Goal: Transaction & Acquisition: Book appointment/travel/reservation

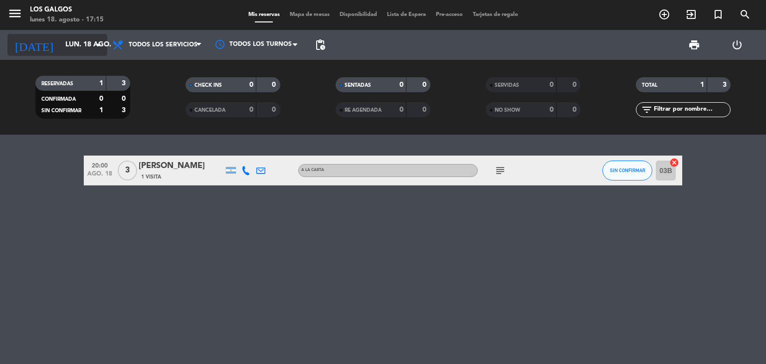
click at [101, 46] on icon "arrow_drop_down" at bounding box center [99, 45] width 12 height 12
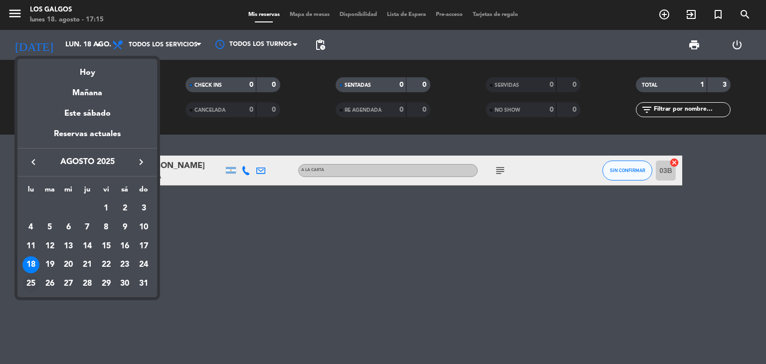
click at [31, 282] on div "25" at bounding box center [30, 283] width 17 height 17
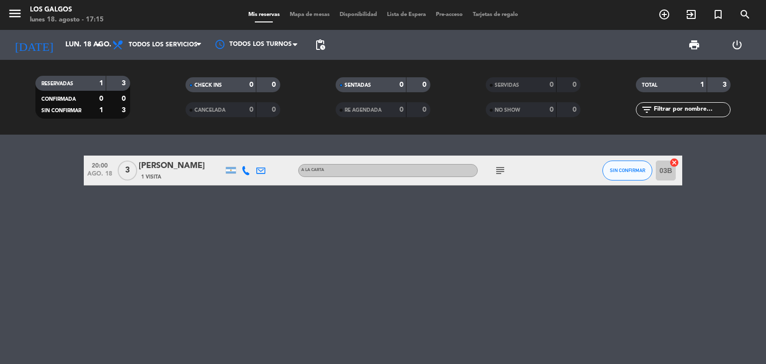
type input "lun. 25 ago."
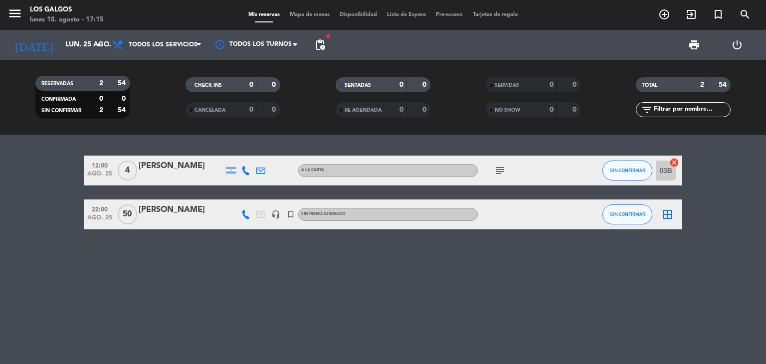
click at [182, 212] on div "[PERSON_NAME]" at bounding box center [181, 210] width 85 height 13
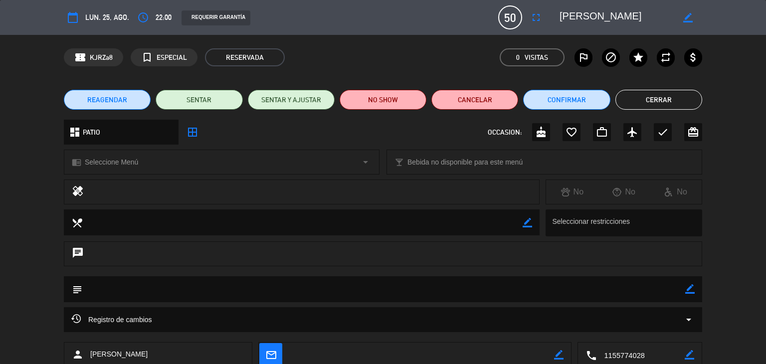
scroll to position [63, 0]
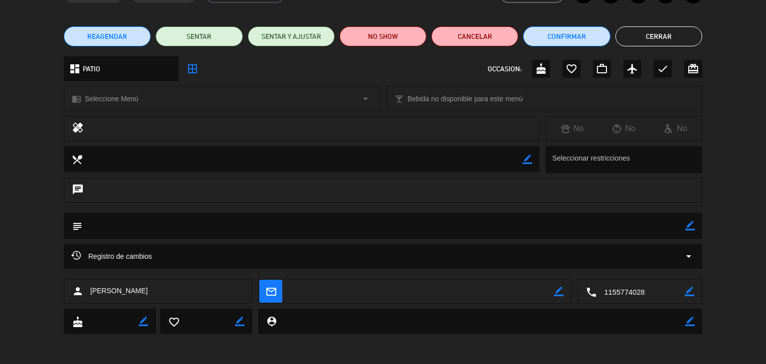
click at [690, 224] on icon "border_color" at bounding box center [689, 225] width 9 height 9
click at [194, 230] on textarea at bounding box center [383, 225] width 603 height 25
type textarea "Seña de $200.860"
click at [690, 228] on icon at bounding box center [689, 225] width 9 height 9
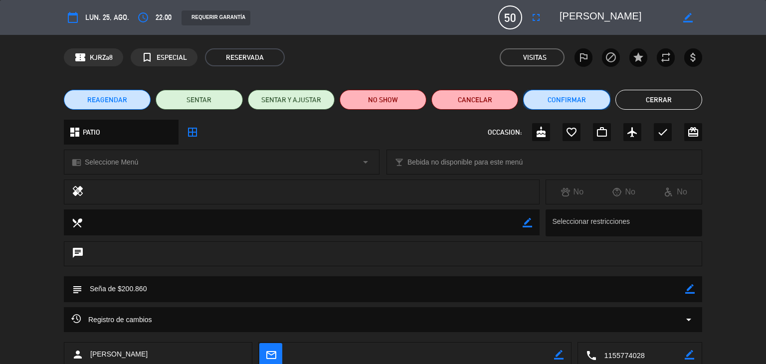
click at [581, 100] on button "Confirmar" at bounding box center [566, 100] width 87 height 20
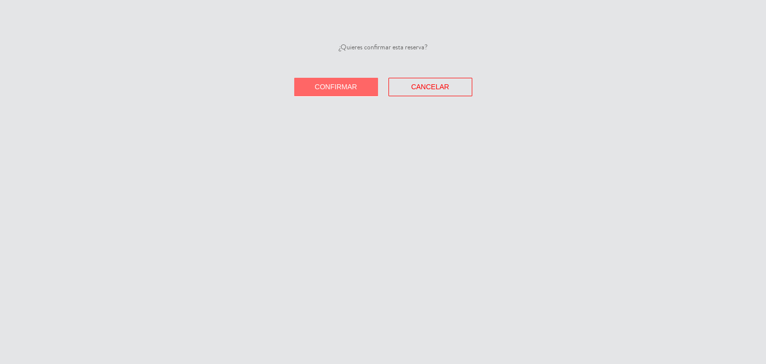
click at [359, 85] on button "Confirmar" at bounding box center [336, 87] width 84 height 18
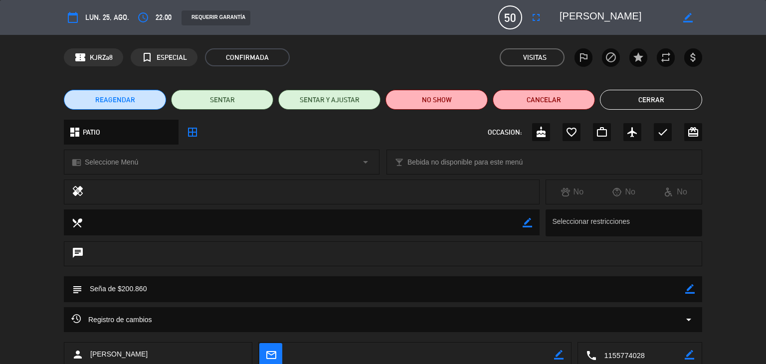
click at [643, 93] on button "Cerrar" at bounding box center [651, 100] width 102 height 20
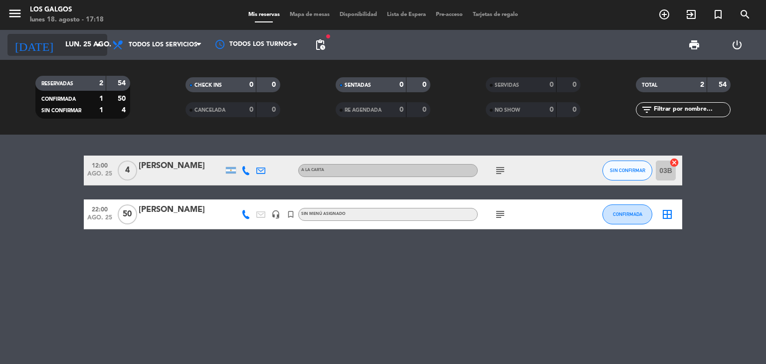
click at [83, 48] on input "lun. 25 ago." at bounding box center [107, 45] width 95 height 18
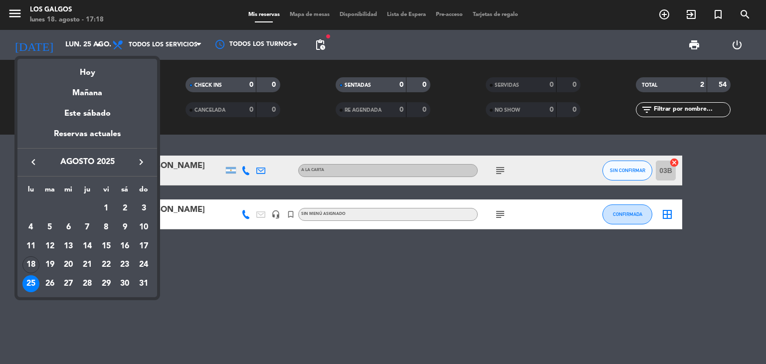
click at [142, 166] on icon "keyboard_arrow_right" at bounding box center [141, 162] width 12 height 12
click at [28, 301] on div "29" at bounding box center [30, 302] width 17 height 17
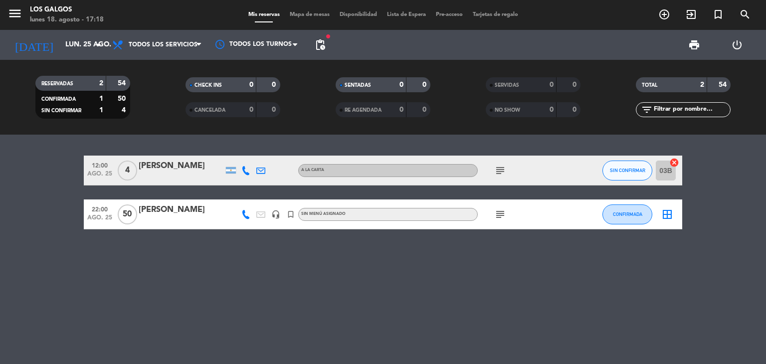
type input "lun. [DATE]"
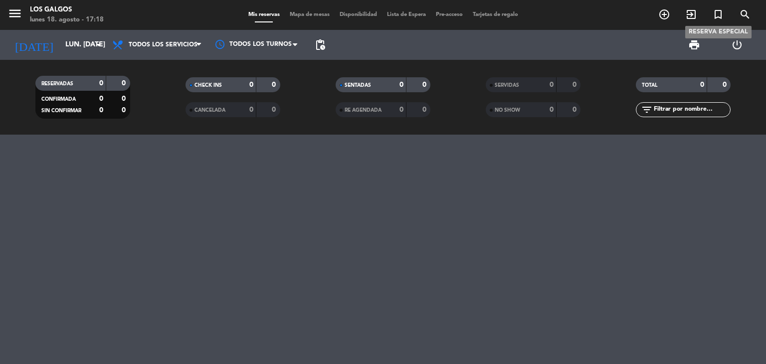
click at [709, 18] on span "turned_in_not" at bounding box center [718, 14] width 27 height 17
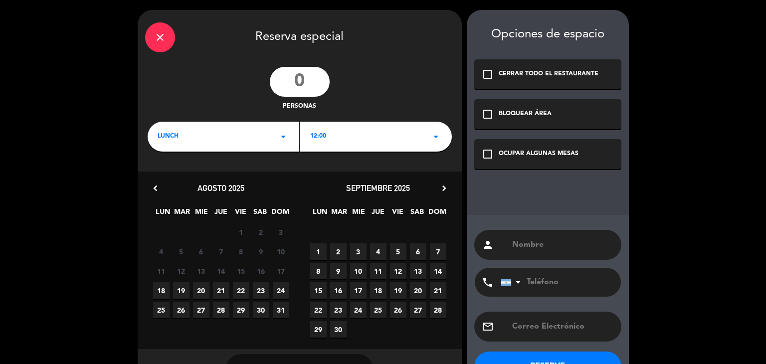
click at [309, 86] on input "number" at bounding box center [300, 82] width 60 height 30
type input "50"
click at [257, 133] on div "LUNCH arrow_drop_down" at bounding box center [224, 137] width 152 height 30
click at [202, 177] on div "Cena" at bounding box center [224, 179] width 132 height 10
click at [327, 142] on div "18:00 arrow_drop_down" at bounding box center [376, 137] width 152 height 30
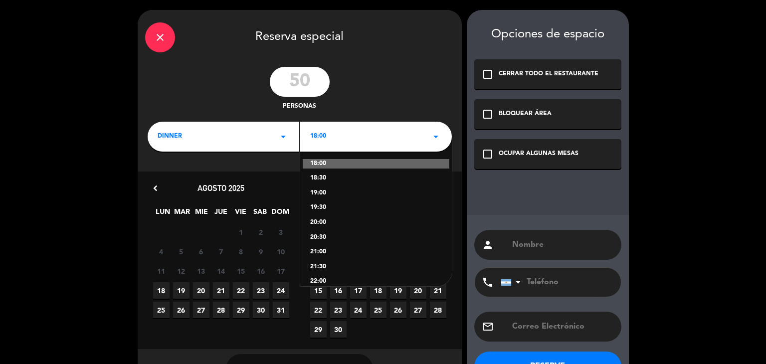
click at [334, 194] on div "19:00" at bounding box center [376, 194] width 132 height 10
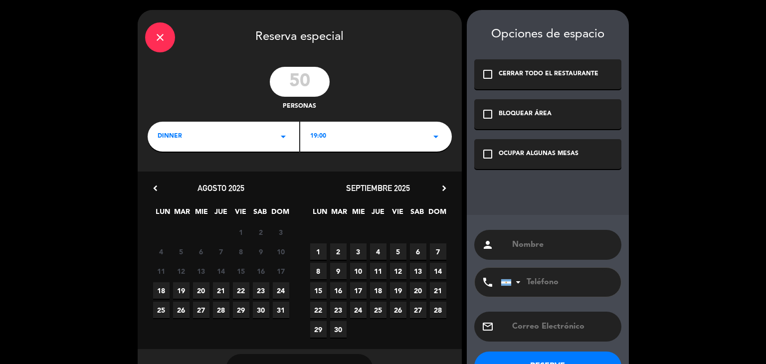
scroll to position [34, 0]
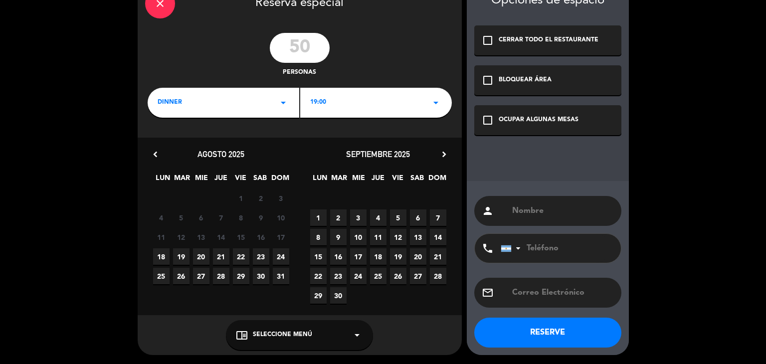
click at [559, 209] on input "text" at bounding box center [562, 211] width 103 height 14
type input "Rodo [PERSON_NAME]"
click at [486, 72] on div "check_box_outline_blank BLOQUEAR ÁREA" at bounding box center [547, 80] width 147 height 30
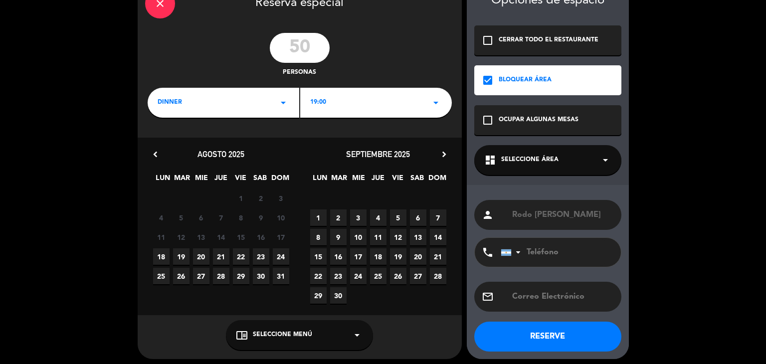
click at [535, 156] on span "Seleccione Área" at bounding box center [529, 160] width 57 height 10
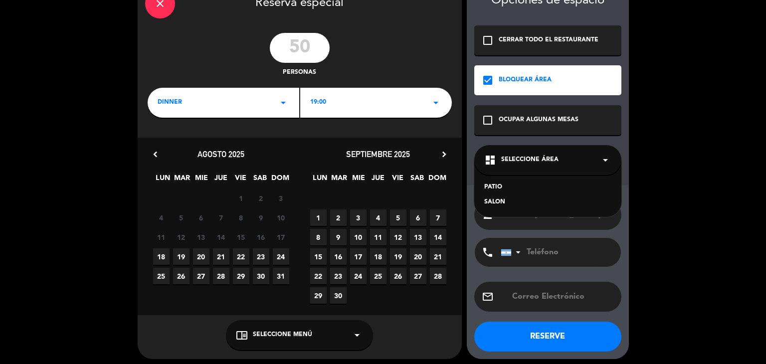
click at [520, 188] on div "PATIO" at bounding box center [547, 188] width 127 height 10
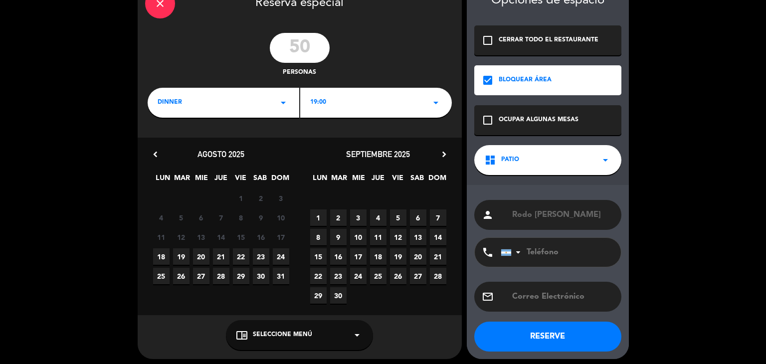
click at [533, 334] on button "RESERVE" at bounding box center [547, 337] width 147 height 30
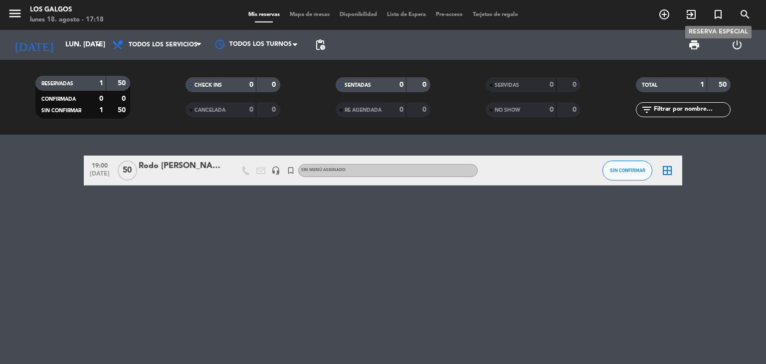
click at [720, 13] on icon "turned_in_not" at bounding box center [718, 14] width 12 height 12
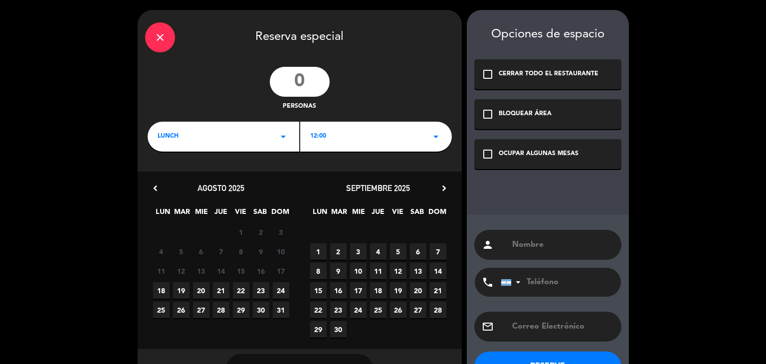
click at [310, 85] on input "number" at bounding box center [300, 82] width 60 height 30
type input "50"
click at [265, 136] on div "LUNCH arrow_drop_down" at bounding box center [224, 137] width 152 height 30
click at [204, 176] on div "Cena" at bounding box center [224, 179] width 132 height 10
click at [342, 130] on div "18:00 arrow_drop_down" at bounding box center [376, 137] width 152 height 30
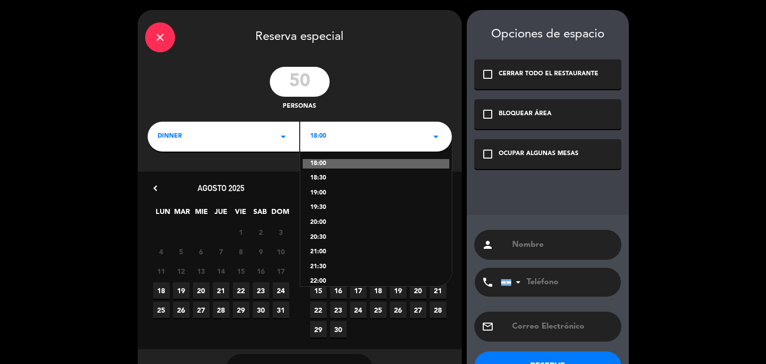
click at [331, 196] on div "19:00" at bounding box center [376, 194] width 132 height 10
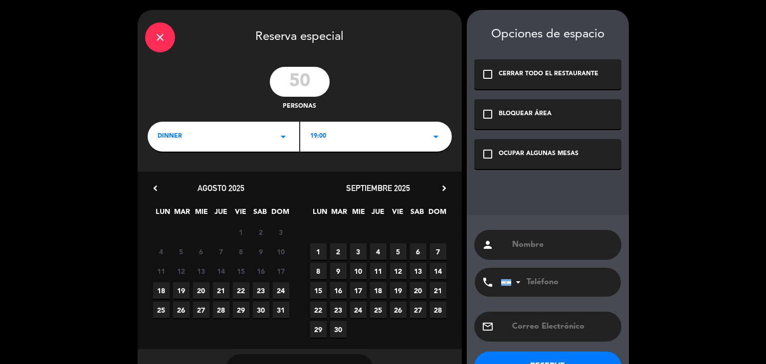
click at [505, 118] on div "BLOQUEAR ÁREA" at bounding box center [525, 114] width 53 height 10
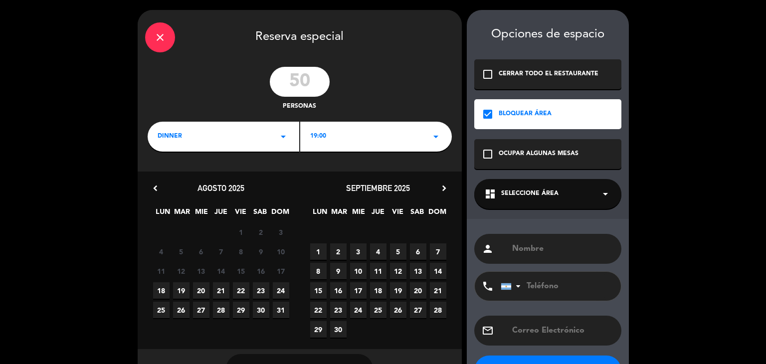
click at [527, 189] on span "Seleccione Área" at bounding box center [529, 194] width 57 height 10
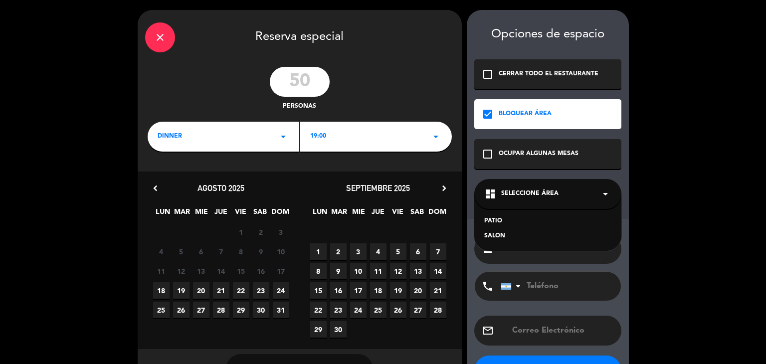
click at [512, 218] on div "PATIO" at bounding box center [547, 222] width 127 height 10
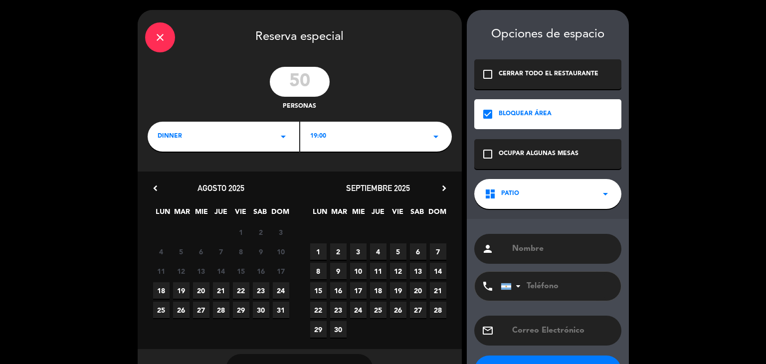
scroll to position [39, 0]
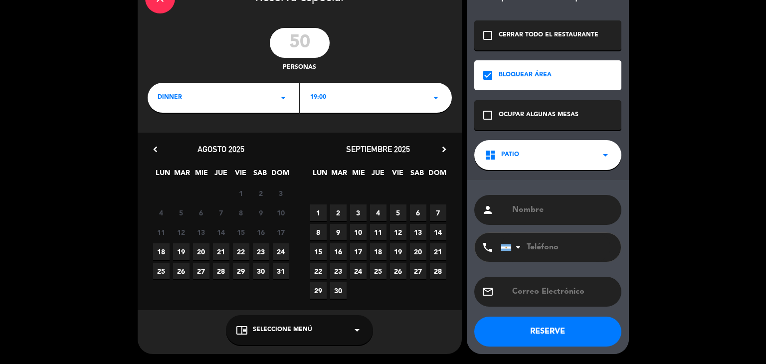
click at [524, 215] on input "text" at bounding box center [562, 210] width 103 height 14
type input "Rodo [PERSON_NAME]"
click at [559, 332] on button "RESERVE" at bounding box center [547, 332] width 147 height 30
